Goal: Browse casually: Explore the website without a specific task or goal

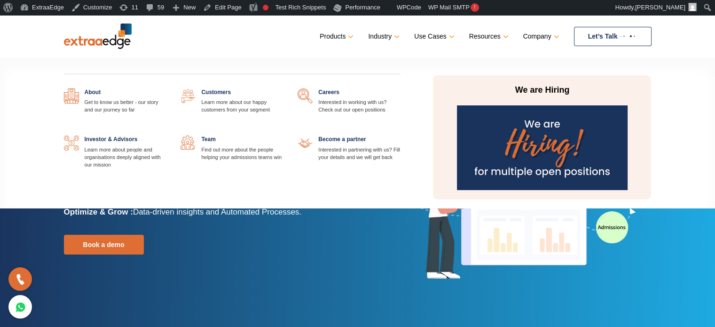
click at [166, 135] on link at bounding box center [166, 135] width 0 height 0
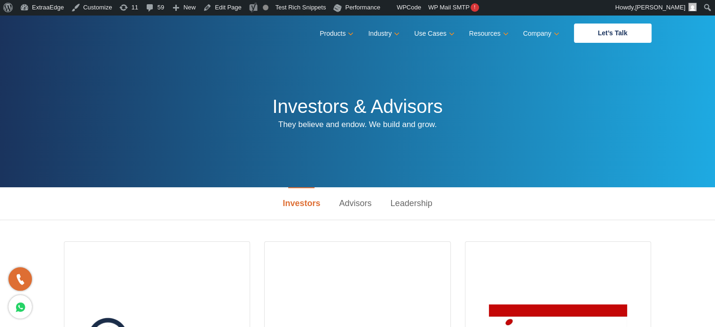
click at [354, 202] on link "Advisors" at bounding box center [355, 203] width 51 height 32
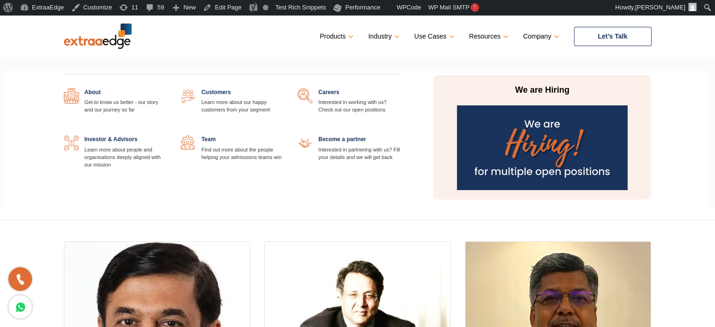
click at [166, 88] on link at bounding box center [166, 88] width 0 height 0
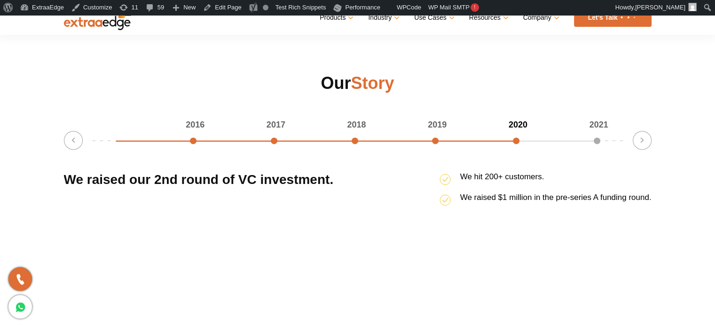
scroll to position [1223, 0]
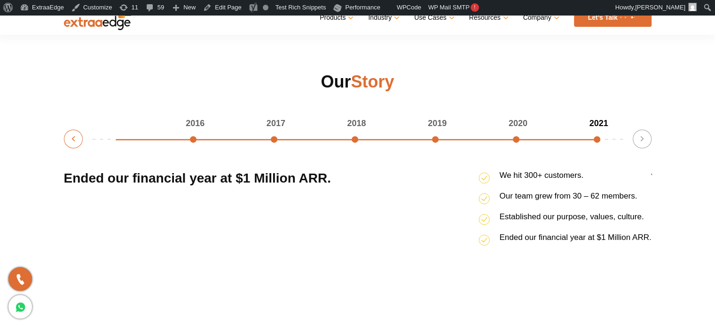
click at [73, 138] on button "Previous" at bounding box center [73, 138] width 19 height 19
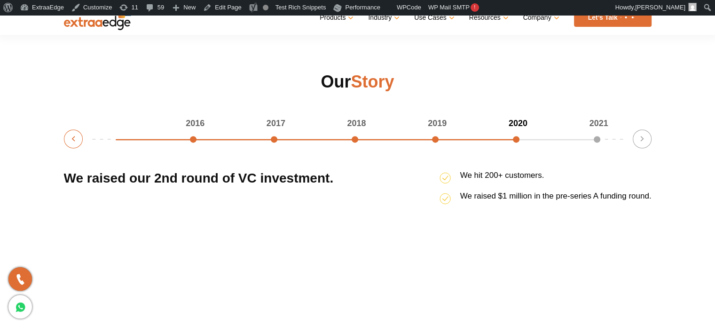
click at [73, 135] on button "Previous" at bounding box center [73, 138] width 19 height 19
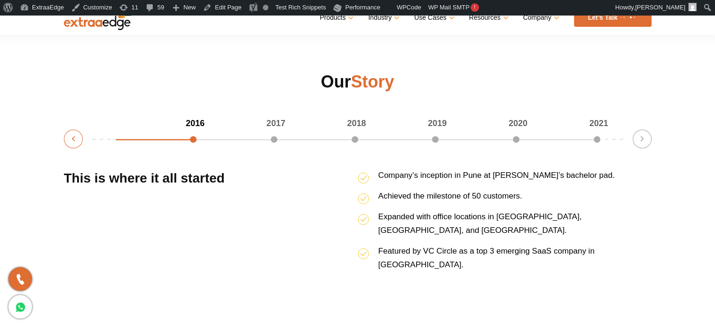
click at [73, 135] on button "Previous" at bounding box center [73, 138] width 19 height 19
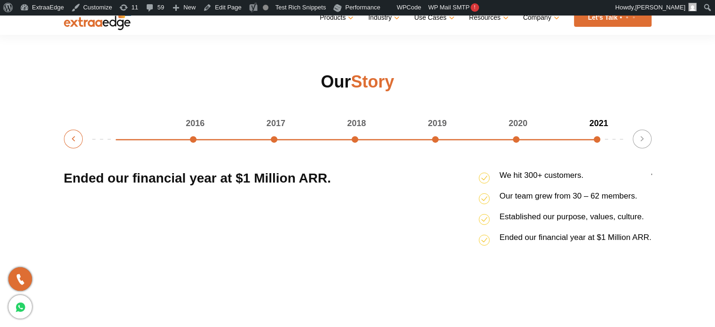
click at [73, 135] on button "Previous" at bounding box center [73, 138] width 19 height 19
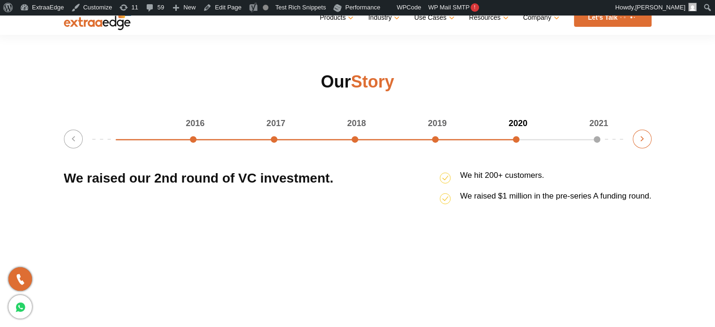
click at [636, 135] on button "Next" at bounding box center [642, 138] width 19 height 19
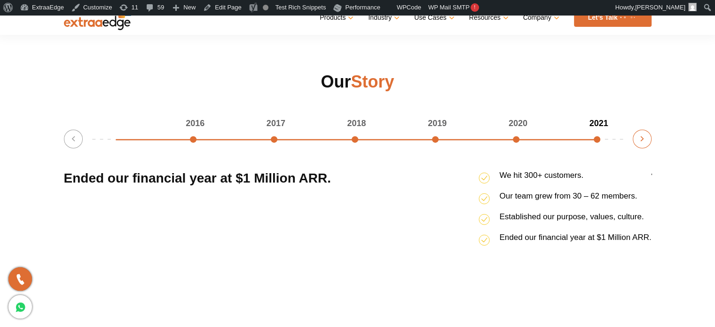
click at [638, 137] on button "Next" at bounding box center [642, 138] width 19 height 19
click at [640, 137] on button "Next" at bounding box center [642, 138] width 19 height 19
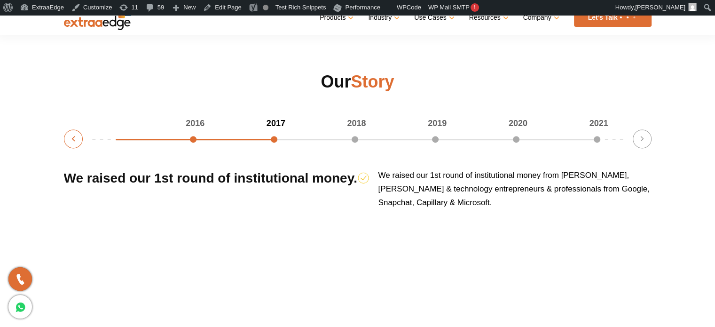
click at [75, 137] on button "Previous" at bounding box center [73, 138] width 19 height 19
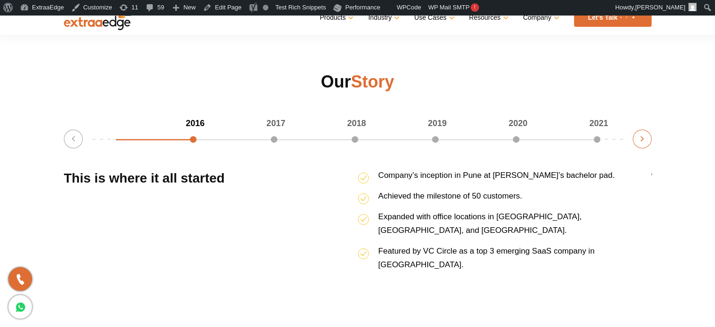
click at [644, 142] on button "Next" at bounding box center [642, 138] width 19 height 19
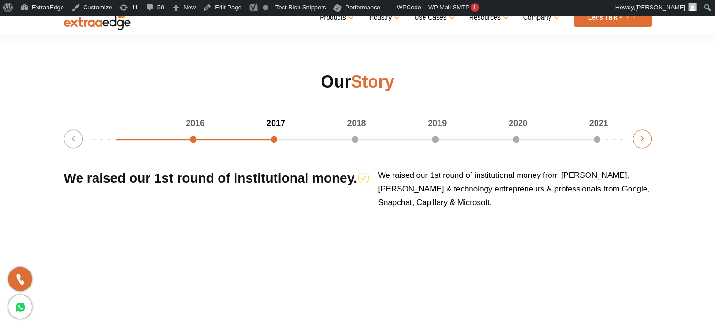
click at [641, 136] on button "Next" at bounding box center [642, 138] width 19 height 19
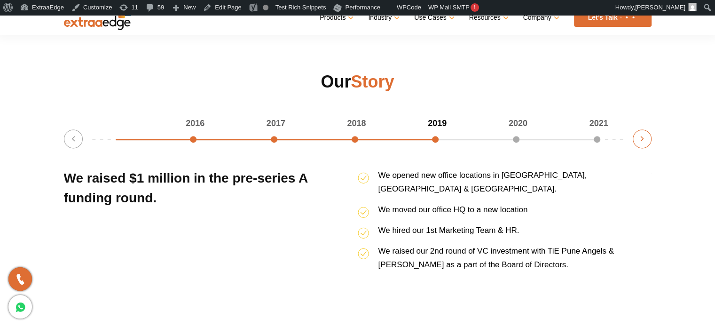
click at [641, 140] on button "Next" at bounding box center [642, 138] width 19 height 19
click at [75, 138] on button "Previous" at bounding box center [73, 138] width 19 height 19
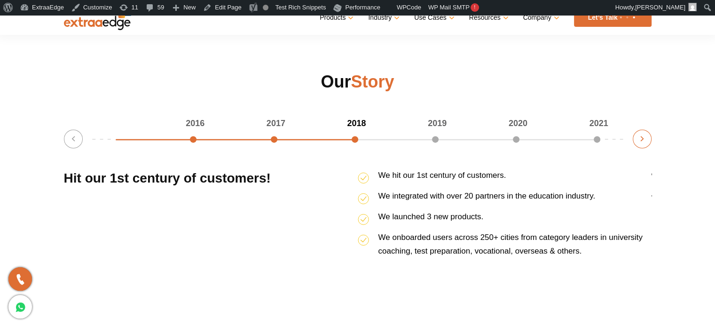
click at [643, 134] on button "Next" at bounding box center [642, 138] width 19 height 19
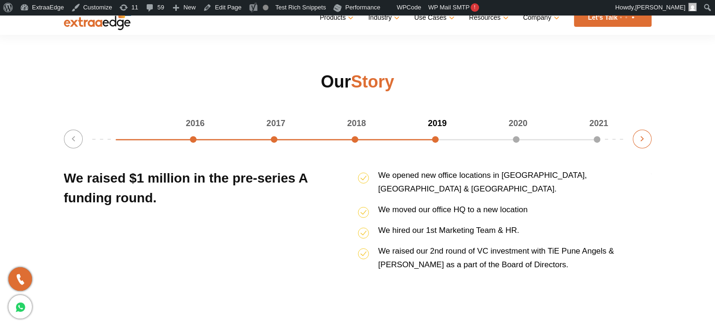
click at [643, 133] on button "Next" at bounding box center [642, 138] width 19 height 19
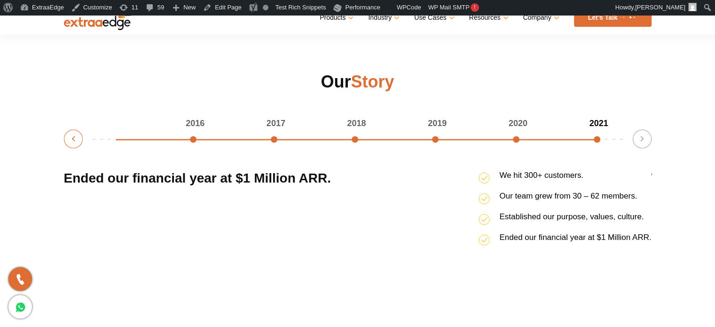
click at [69, 136] on button "Previous" at bounding box center [73, 138] width 19 height 19
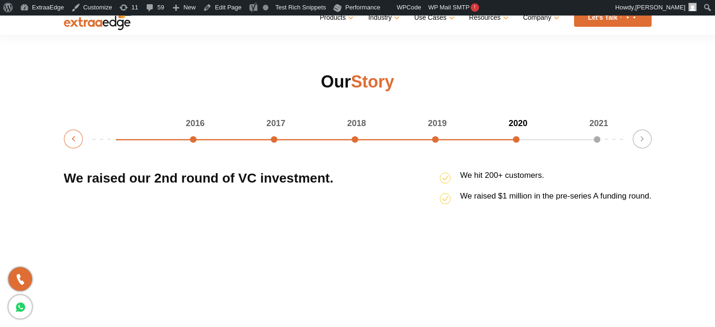
click at [69, 136] on button "Previous" at bounding box center [73, 138] width 19 height 19
